Goal: Task Accomplishment & Management: Use online tool/utility

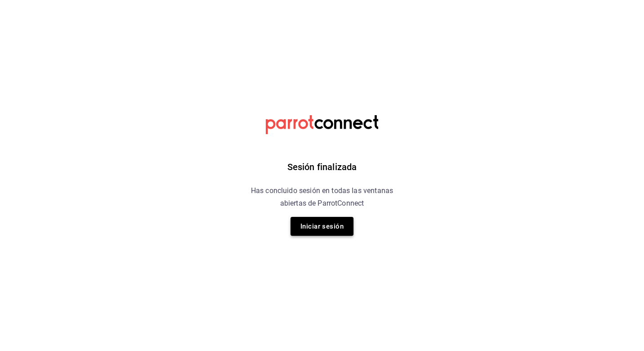
click at [324, 227] on button "Iniciar sesión" at bounding box center [321, 226] width 63 height 19
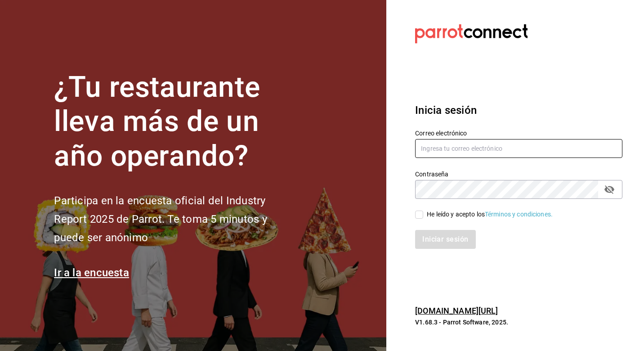
type input "lastrachef@gmail.com"
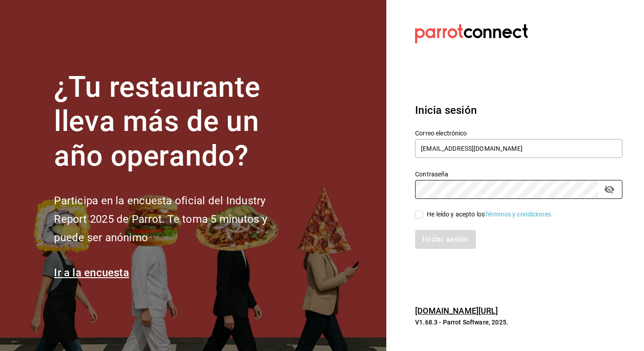
click at [419, 224] on div "Iniciar sesión" at bounding box center [513, 234] width 218 height 30
click at [419, 221] on div "Iniciar sesión" at bounding box center [513, 234] width 218 height 30
click at [420, 218] on label "He leído y acepto los Términos y condiciones." at bounding box center [484, 213] width 138 height 9
click at [420, 218] on input "He leído y acepto los Términos y condiciones." at bounding box center [419, 214] width 8 height 8
checkbox input "true"
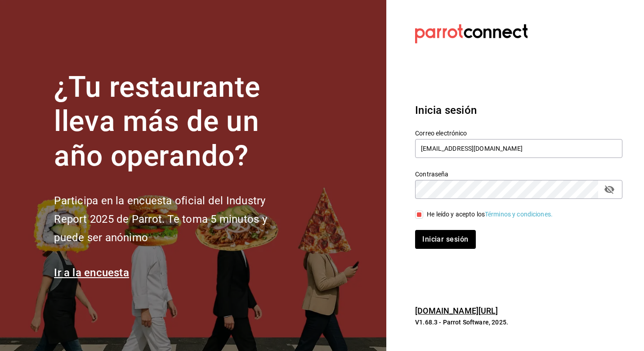
click at [420, 229] on div "Iniciar sesión" at bounding box center [513, 234] width 218 height 30
click at [422, 236] on button "Iniciar sesión" at bounding box center [445, 239] width 61 height 19
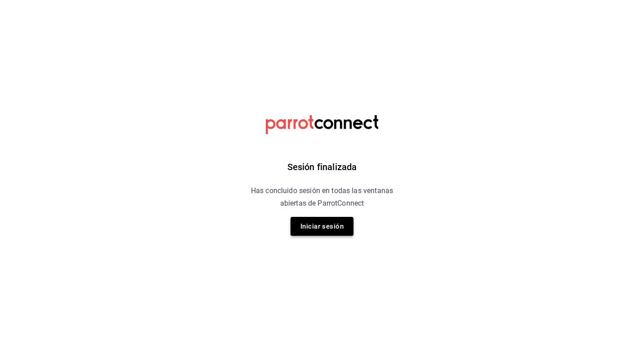
click at [335, 221] on button "Iniciar sesión" at bounding box center [321, 226] width 63 height 19
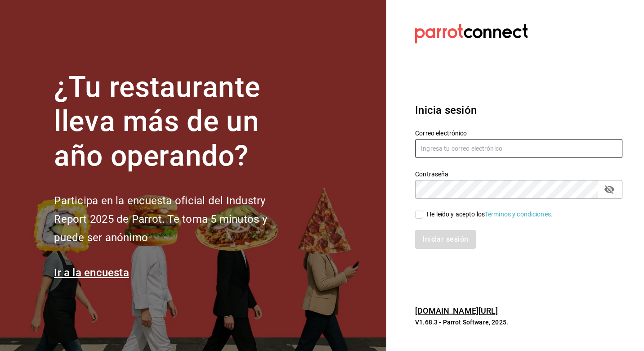
type input "[EMAIL_ADDRESS][DOMAIN_NAME]"
click at [416, 216] on input "He leído y acepto los Términos y condiciones." at bounding box center [419, 214] width 8 height 8
checkbox input "true"
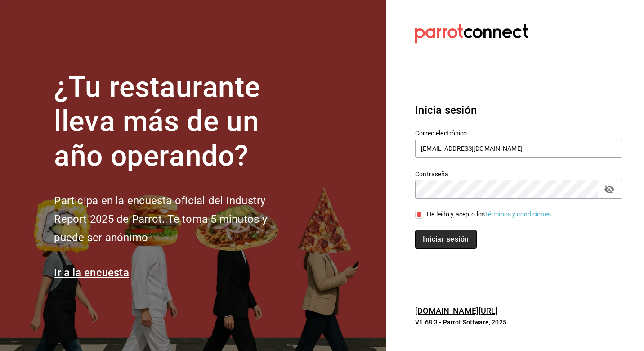
click at [427, 241] on button "Iniciar sesión" at bounding box center [445, 239] width 61 height 19
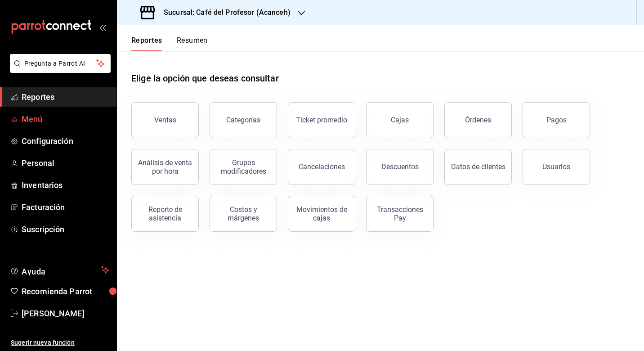
click at [46, 119] on span "Menú" at bounding box center [66, 119] width 88 height 12
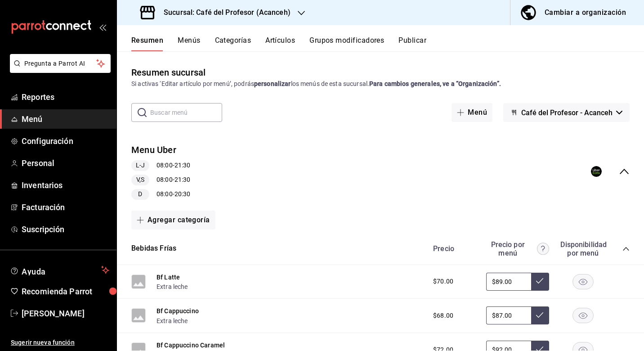
click at [277, 37] on button "Artículos" at bounding box center [280, 43] width 30 height 15
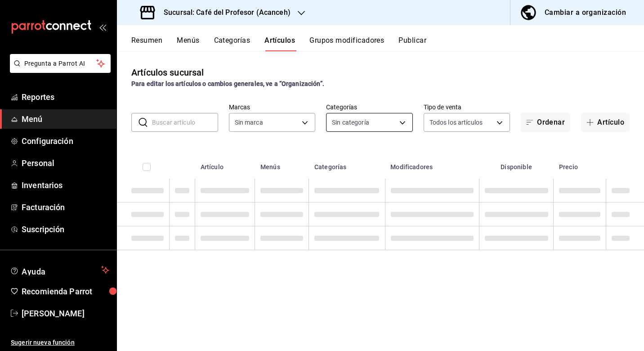
type input "c1a8b8e6-187f-497f-b24d-8667d510d931"
type input "287941b6-0598-490c-9fb6-63fb84a2c712,be1aaab9-5d27-4a8f-bb00-7802963417c0,4d75f…"
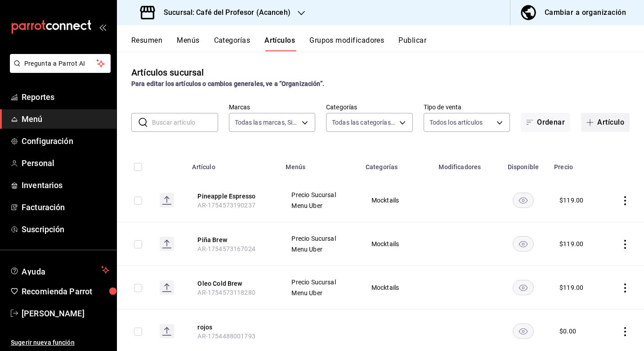
click at [606, 119] on button "Artículo" at bounding box center [605, 122] width 49 height 19
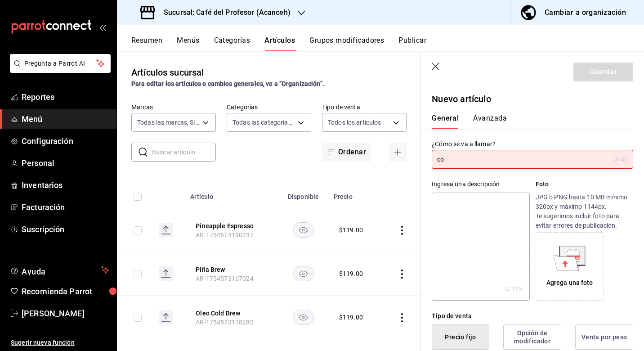
type input "c"
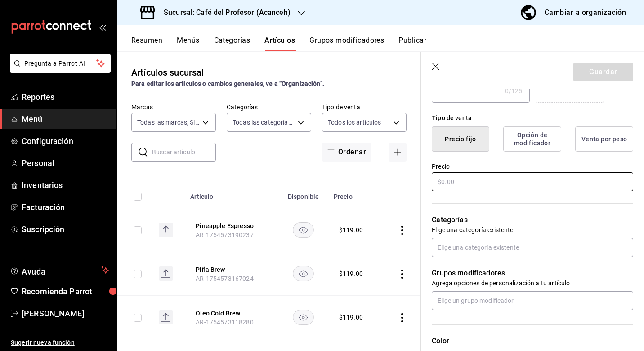
scroll to position [190, 0]
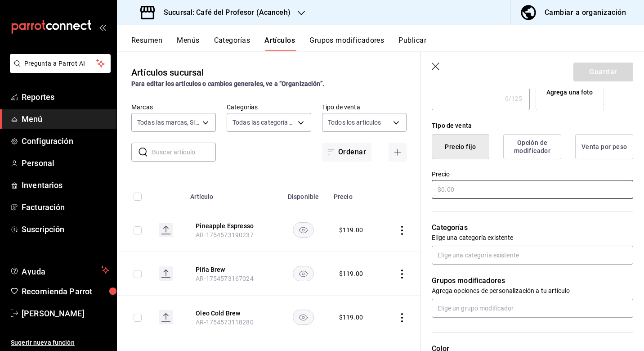
type input "Coca Personal"
click at [511, 186] on input "text" at bounding box center [531, 189] width 201 height 19
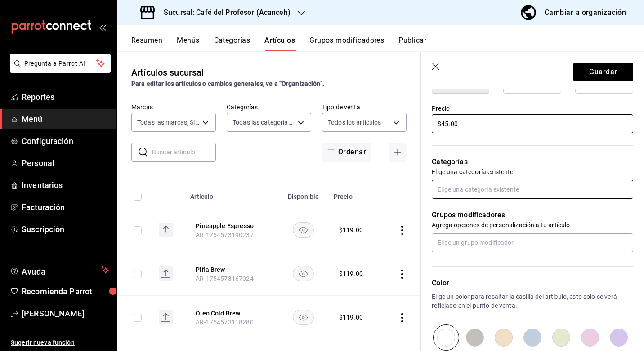
scroll to position [262, 0]
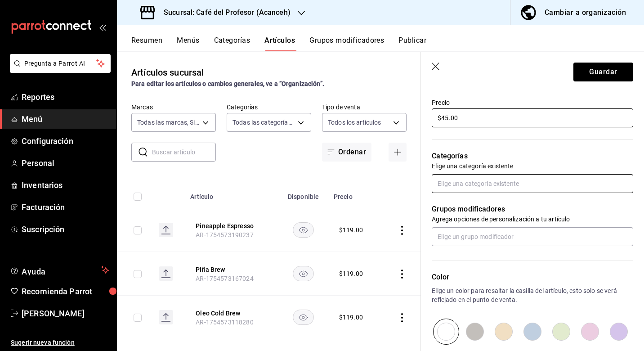
type input "$45.00"
click at [506, 189] on input "text" at bounding box center [531, 183] width 201 height 19
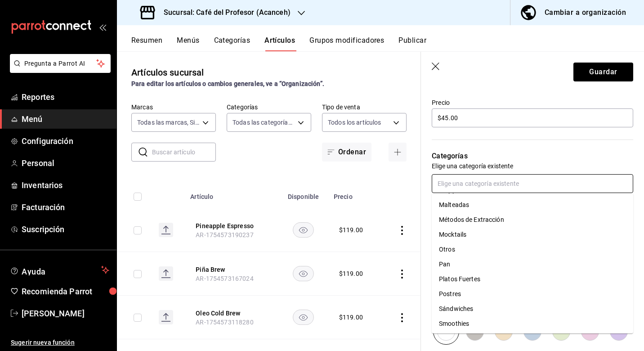
scroll to position [119, 0]
click at [474, 248] on li "Otros" at bounding box center [531, 248] width 201 height 15
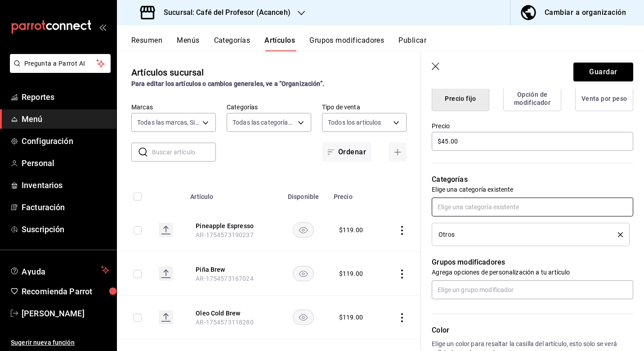
scroll to position [255, 0]
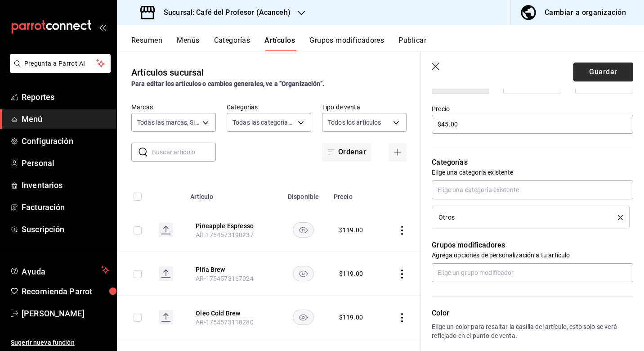
click at [595, 71] on button "Guardar" at bounding box center [603, 71] width 60 height 19
